Goal: Information Seeking & Learning: Learn about a topic

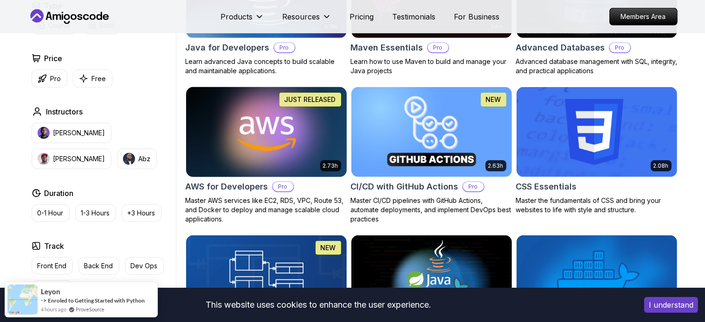
scroll to position [633, 0]
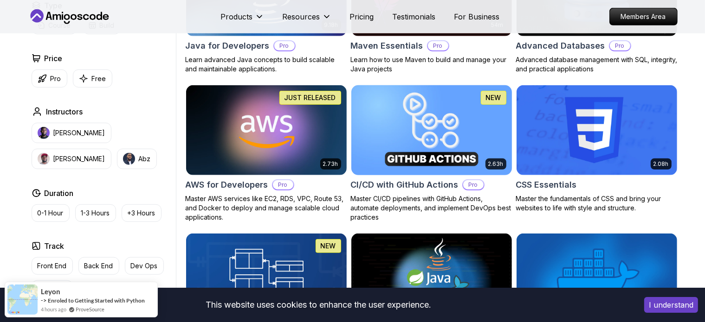
click at [409, 124] on img at bounding box center [431, 130] width 168 height 94
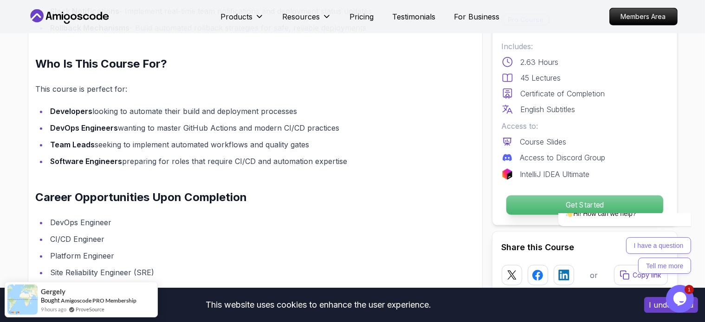
click at [610, 202] on p "Get Started" at bounding box center [584, 205] width 157 height 19
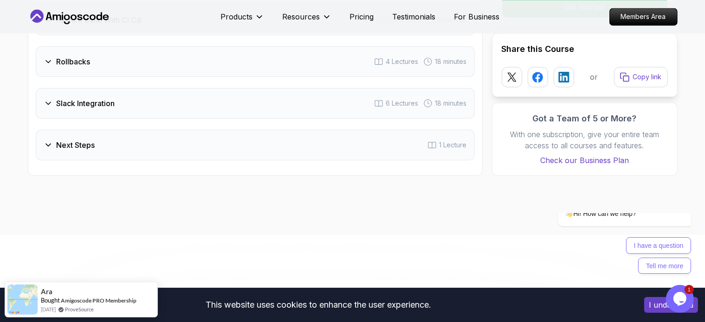
scroll to position [1890, 0]
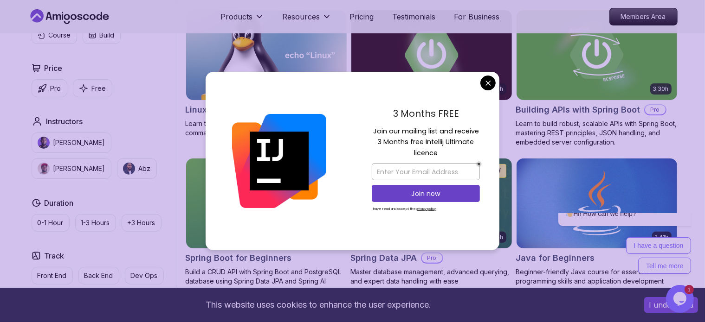
scroll to position [234, 0]
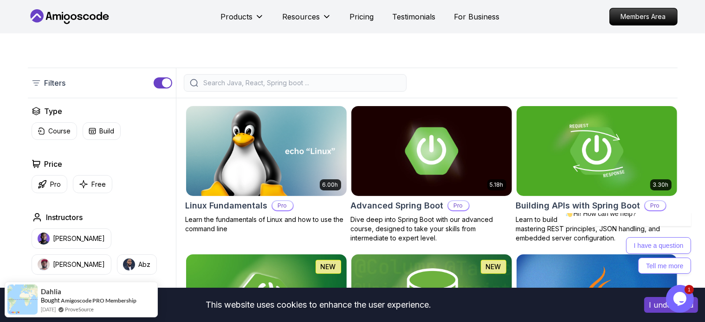
scroll to position [172, 0]
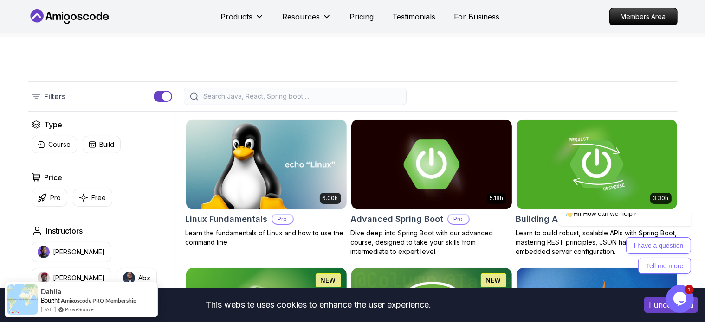
click at [451, 177] on img at bounding box center [431, 164] width 168 height 94
